Goal: Information Seeking & Learning: Compare options

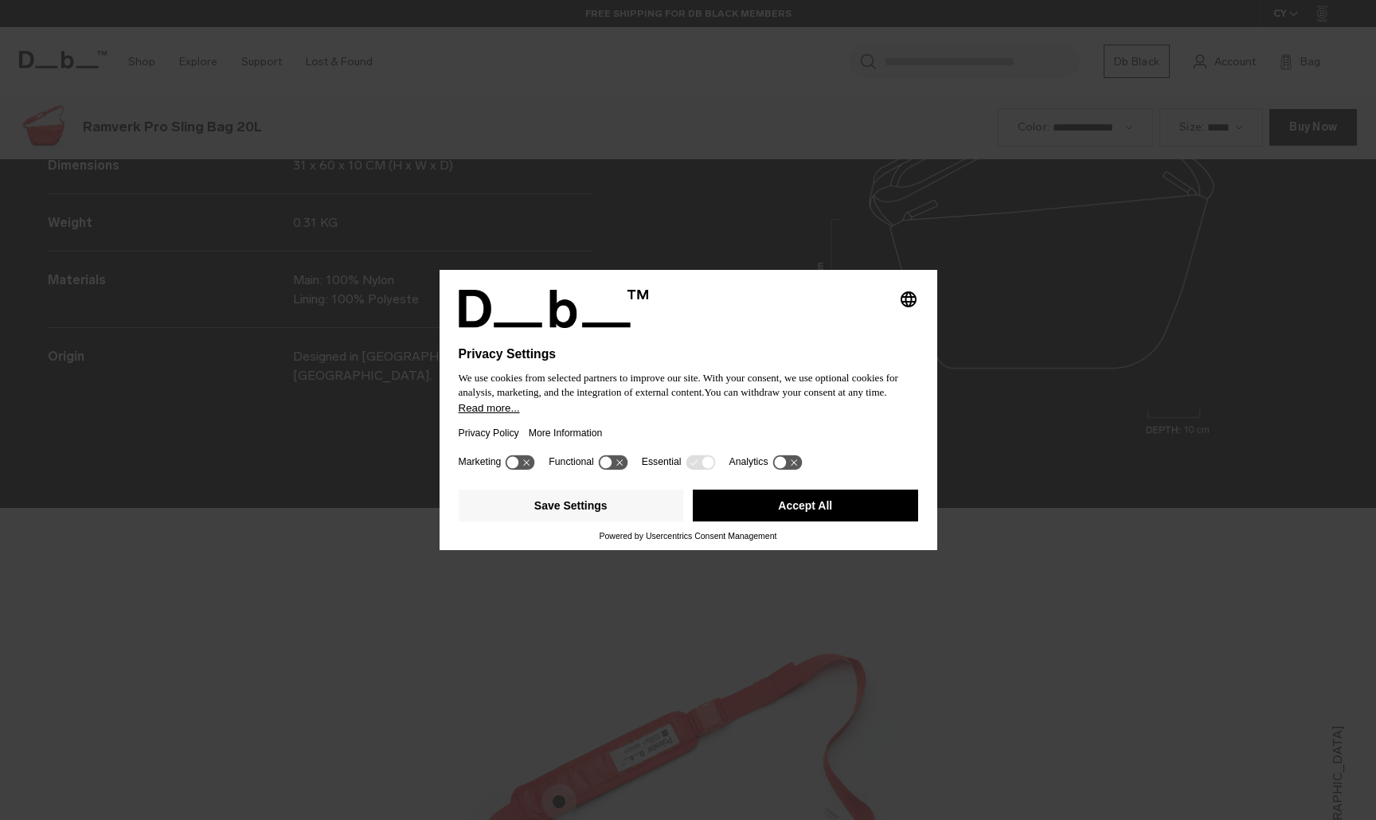
scroll to position [2461, 0]
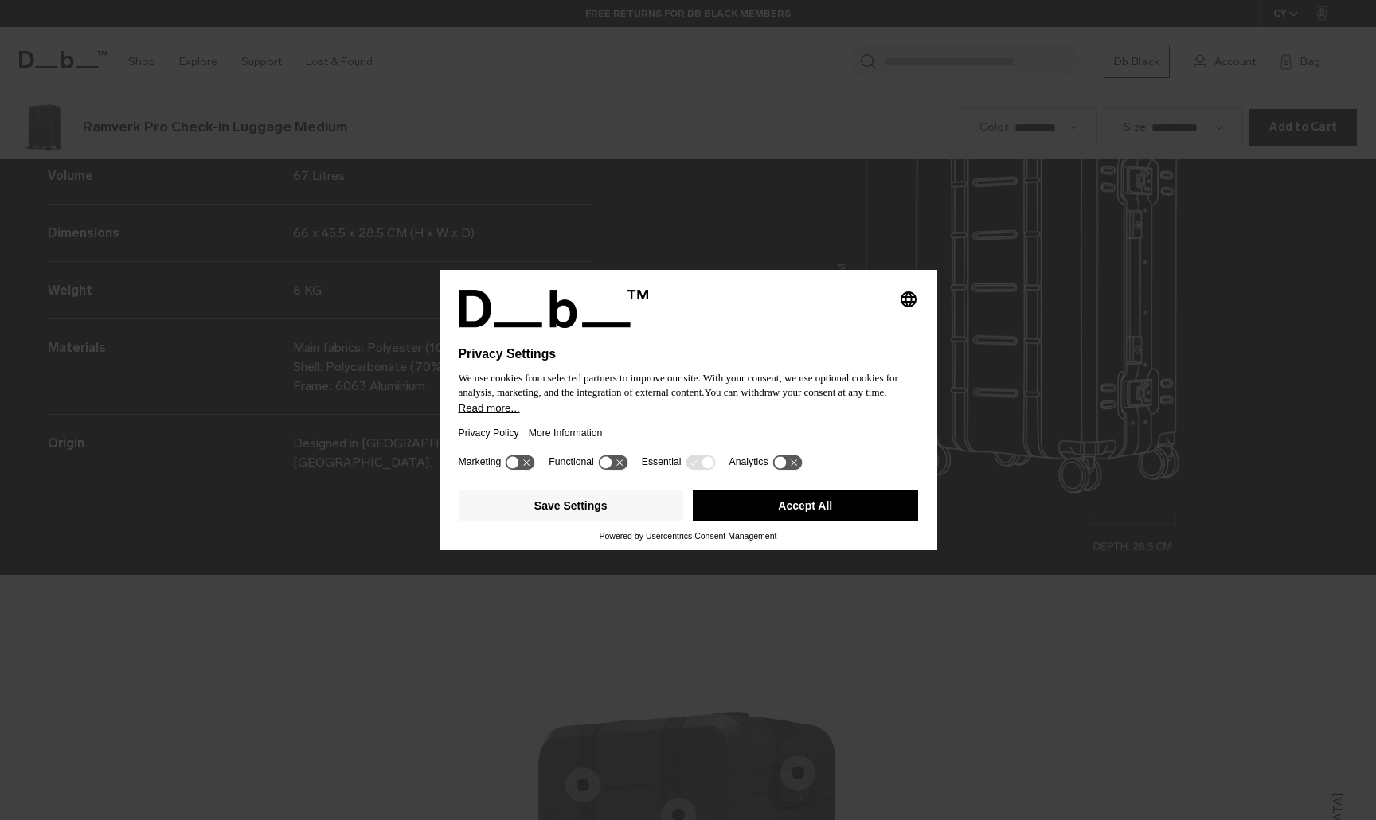
scroll to position [2461, 0]
